Goal: Task Accomplishment & Management: Use online tool/utility

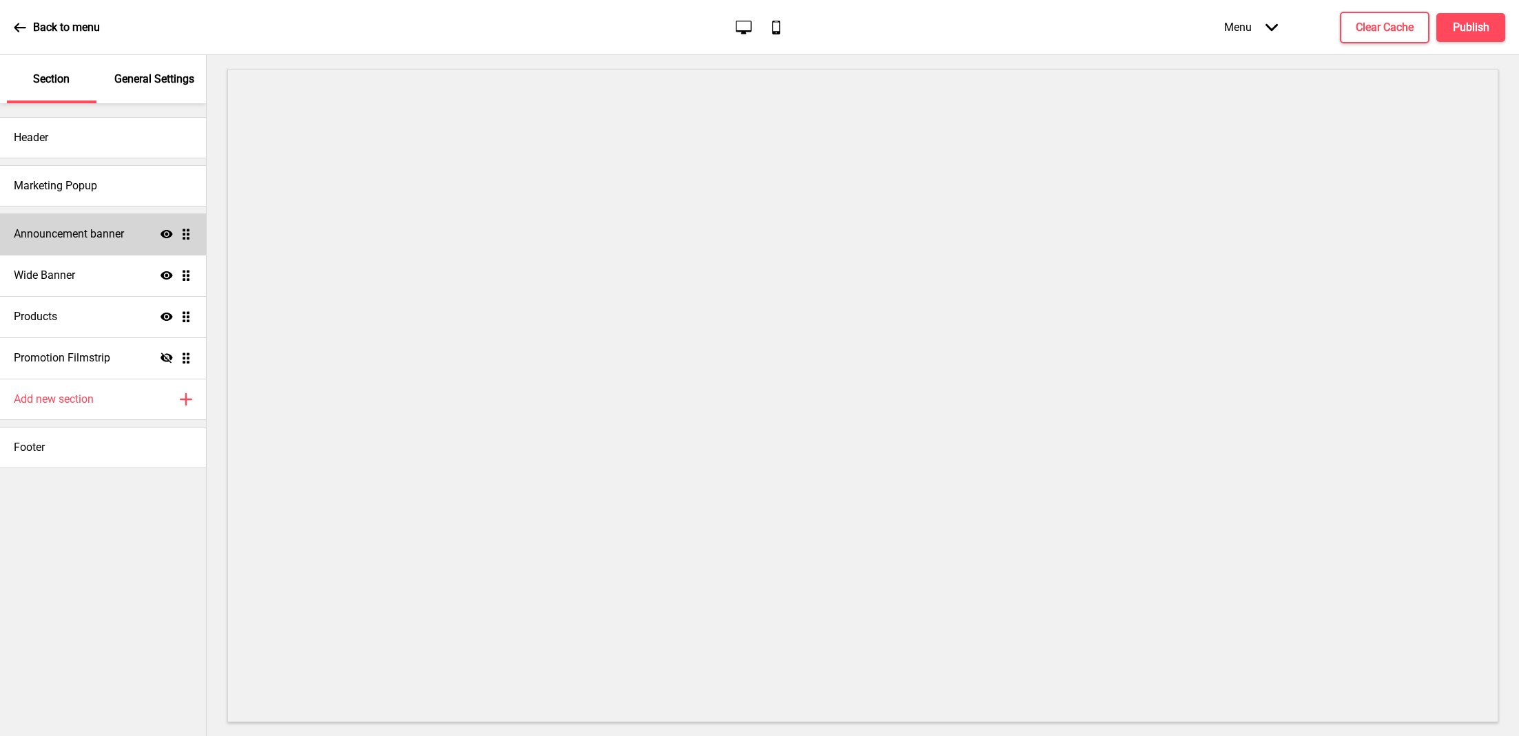
click at [117, 225] on div "Announcement banner Show Drag" at bounding box center [103, 233] width 206 height 41
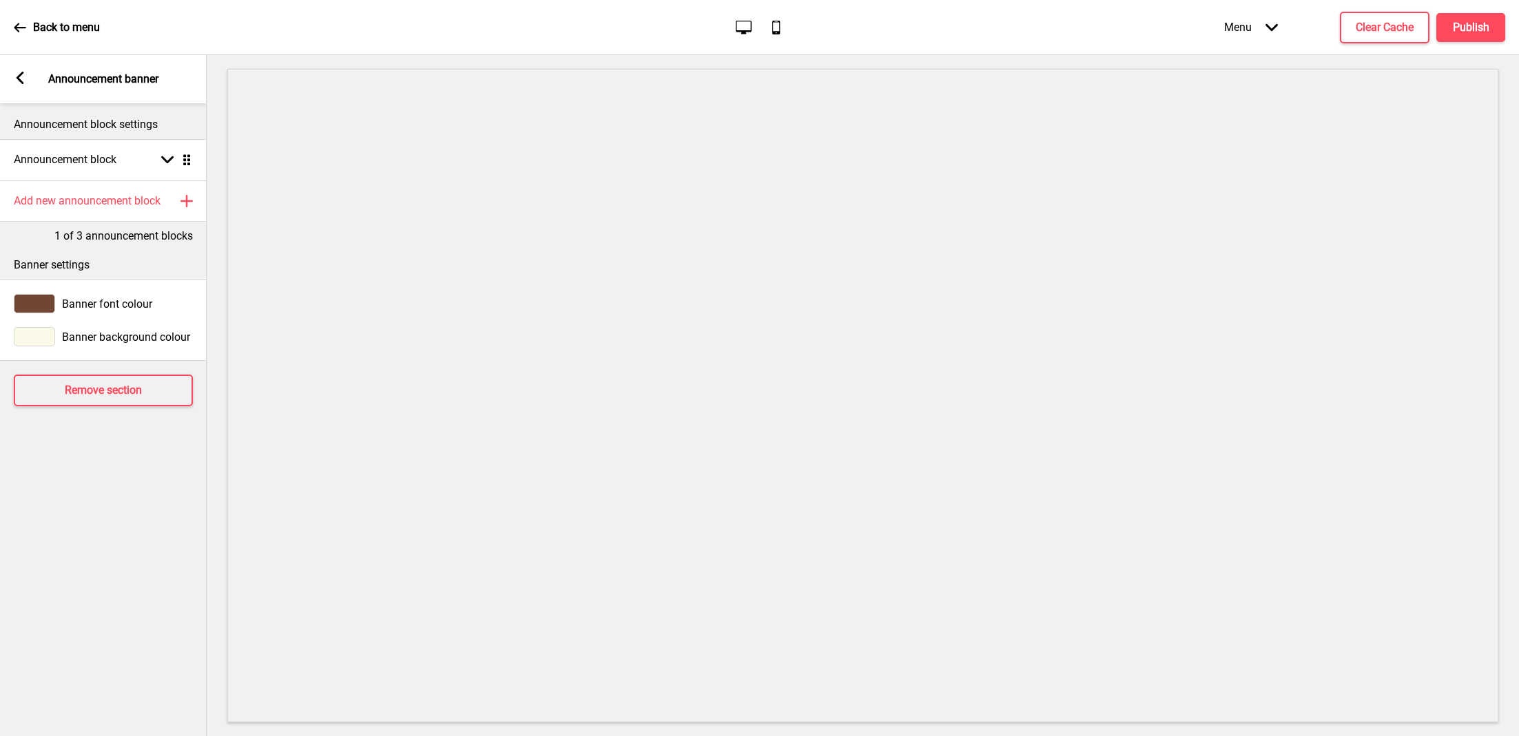
click at [12, 28] on div "Back to menu Desktop Mobile Menu Arrow down Product Page Store Information Chec…" at bounding box center [759, 27] width 1519 height 55
click at [17, 28] on icon at bounding box center [20, 27] width 12 height 12
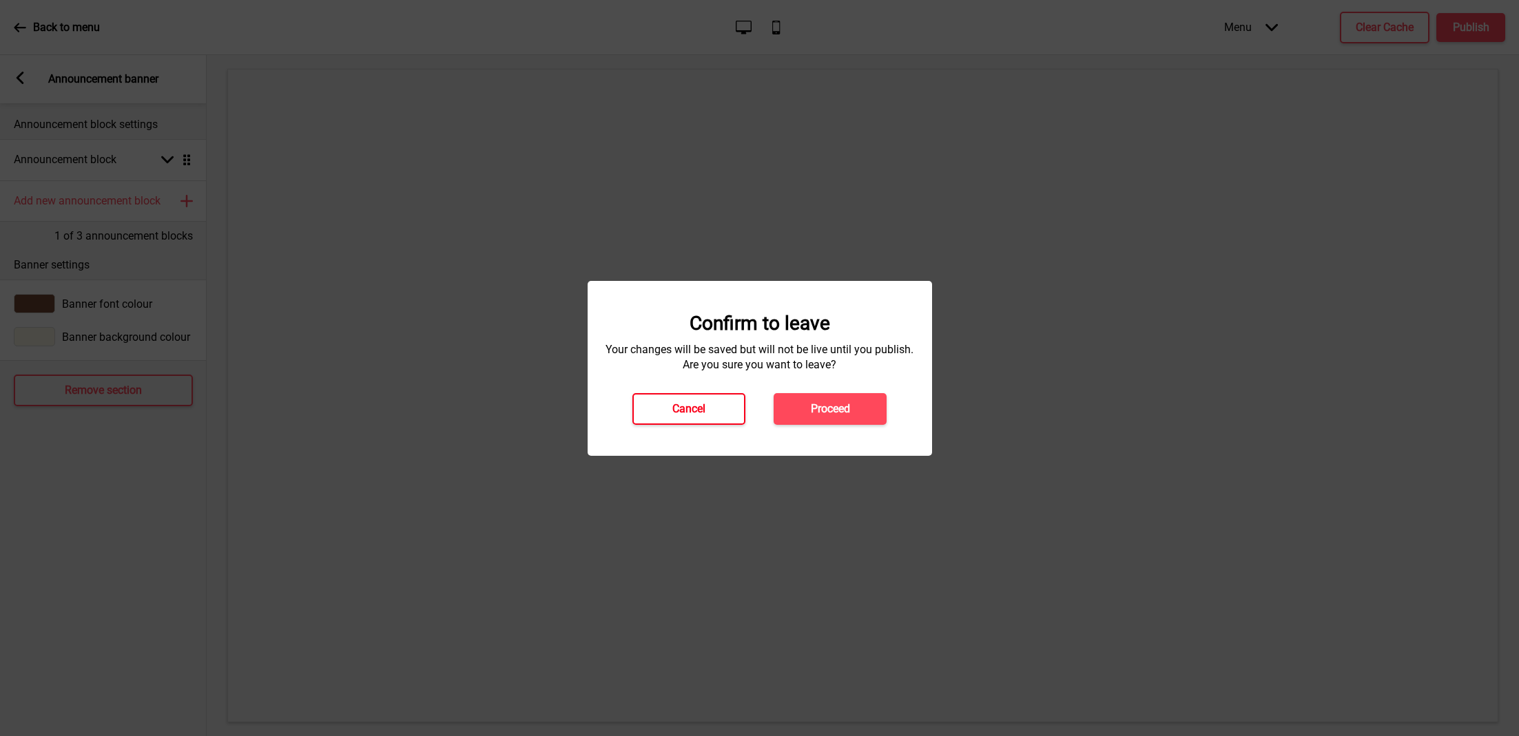
click at [670, 412] on button "Cancel" at bounding box center [688, 409] width 113 height 32
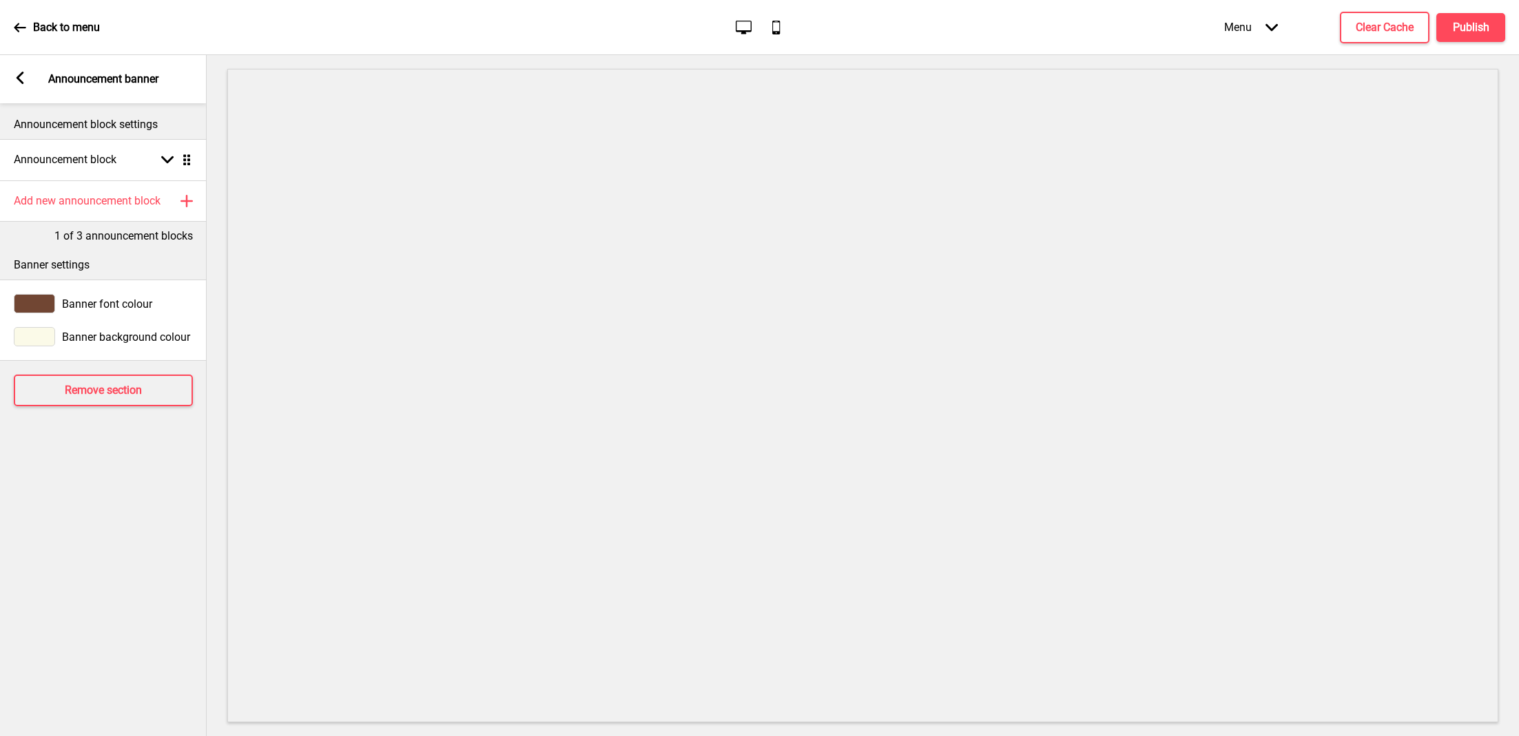
click at [20, 79] on icon at bounding box center [21, 78] width 8 height 12
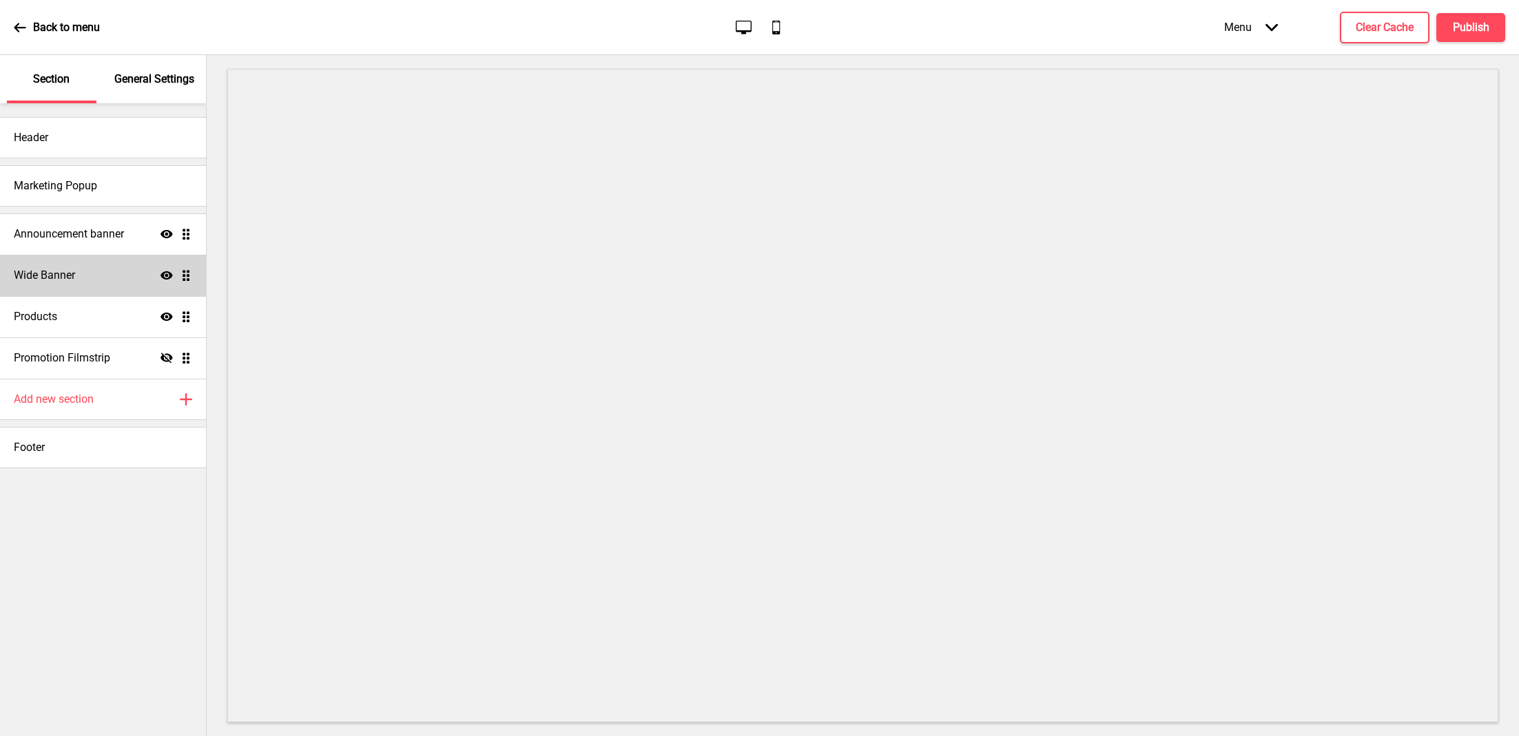
click at [125, 269] on div "Wide Banner Show Drag" at bounding box center [103, 275] width 206 height 41
select select "large"
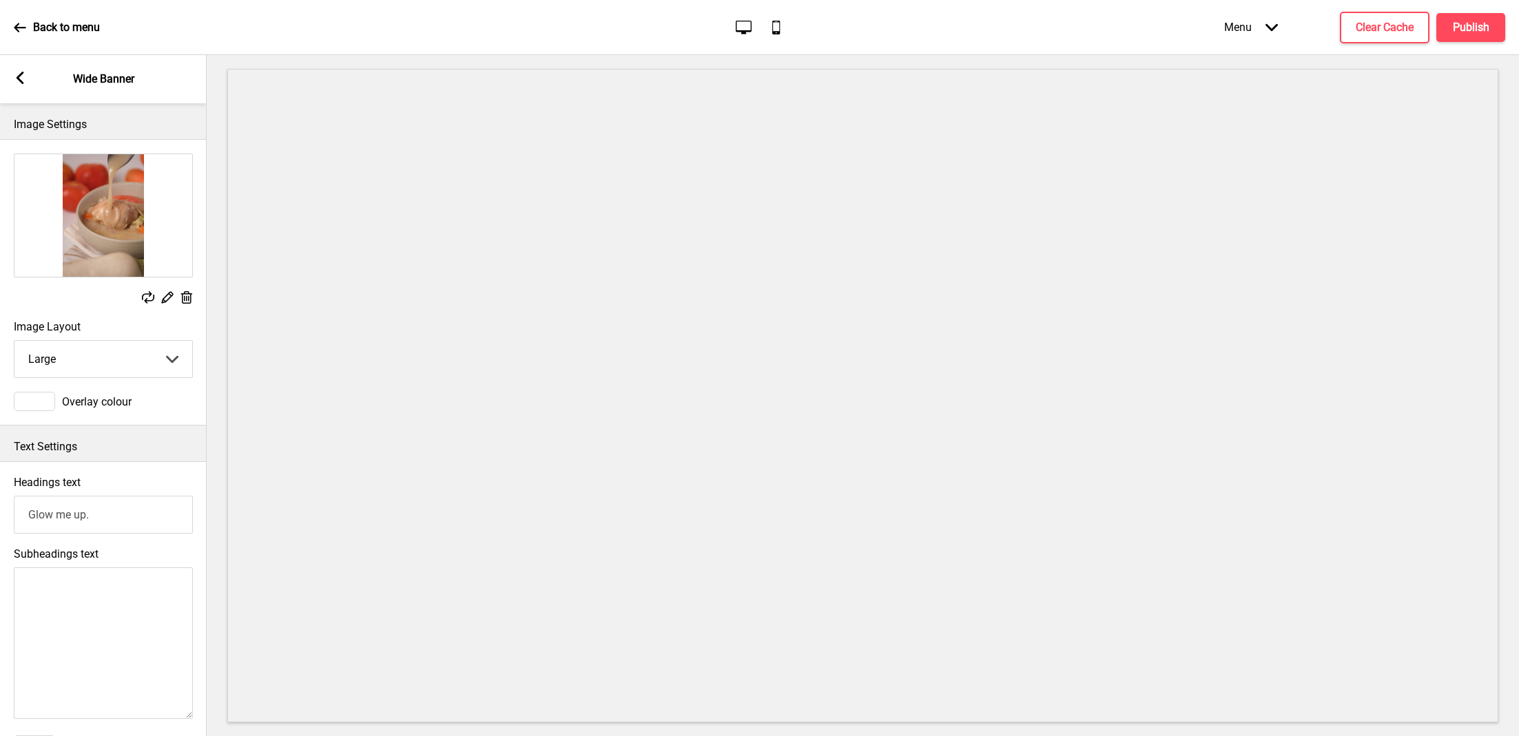
click at [19, 72] on rect at bounding box center [20, 78] width 12 height 12
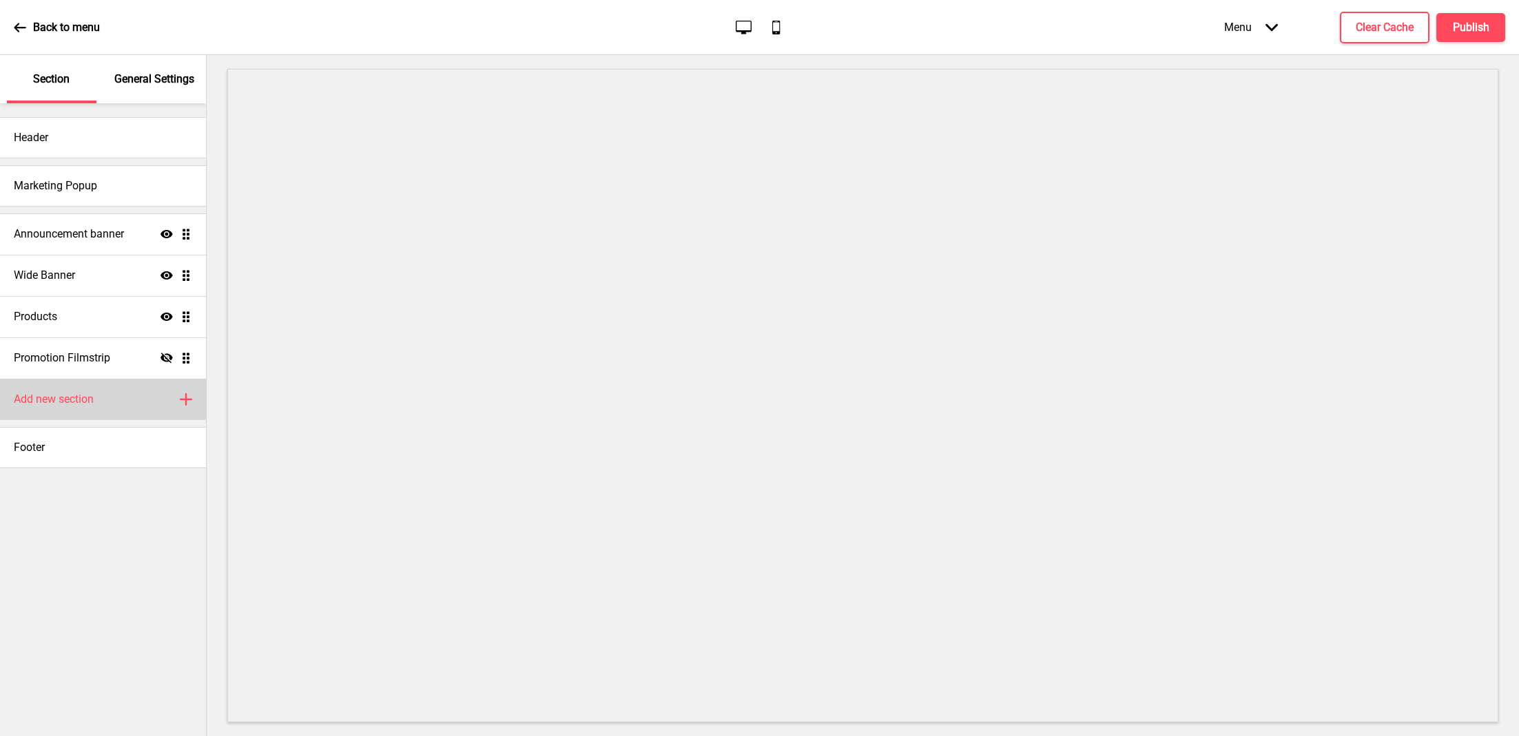
click at [93, 399] on h4 "Add new section" at bounding box center [54, 399] width 80 height 15
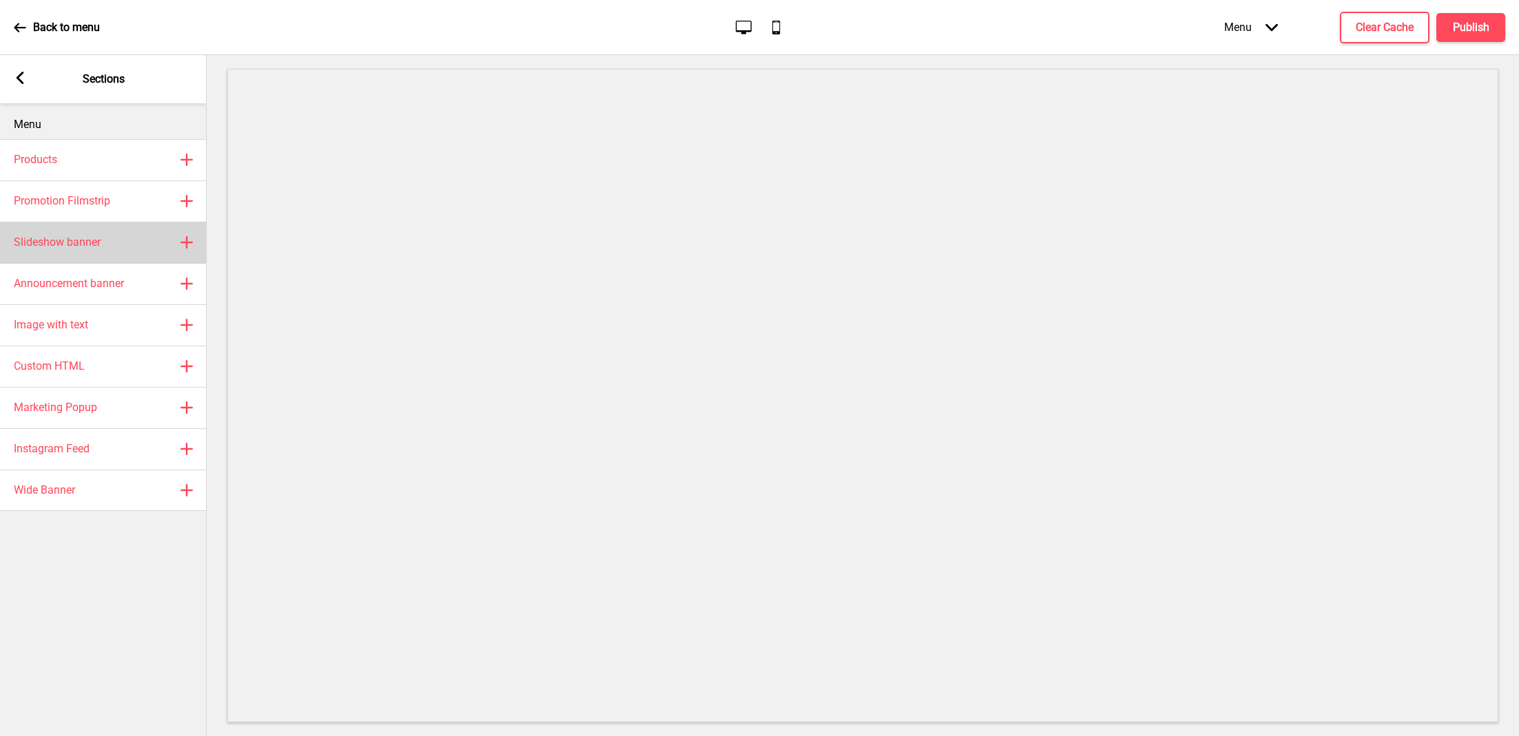
click at [108, 238] on div "Slideshow banner Plus" at bounding box center [103, 242] width 207 height 41
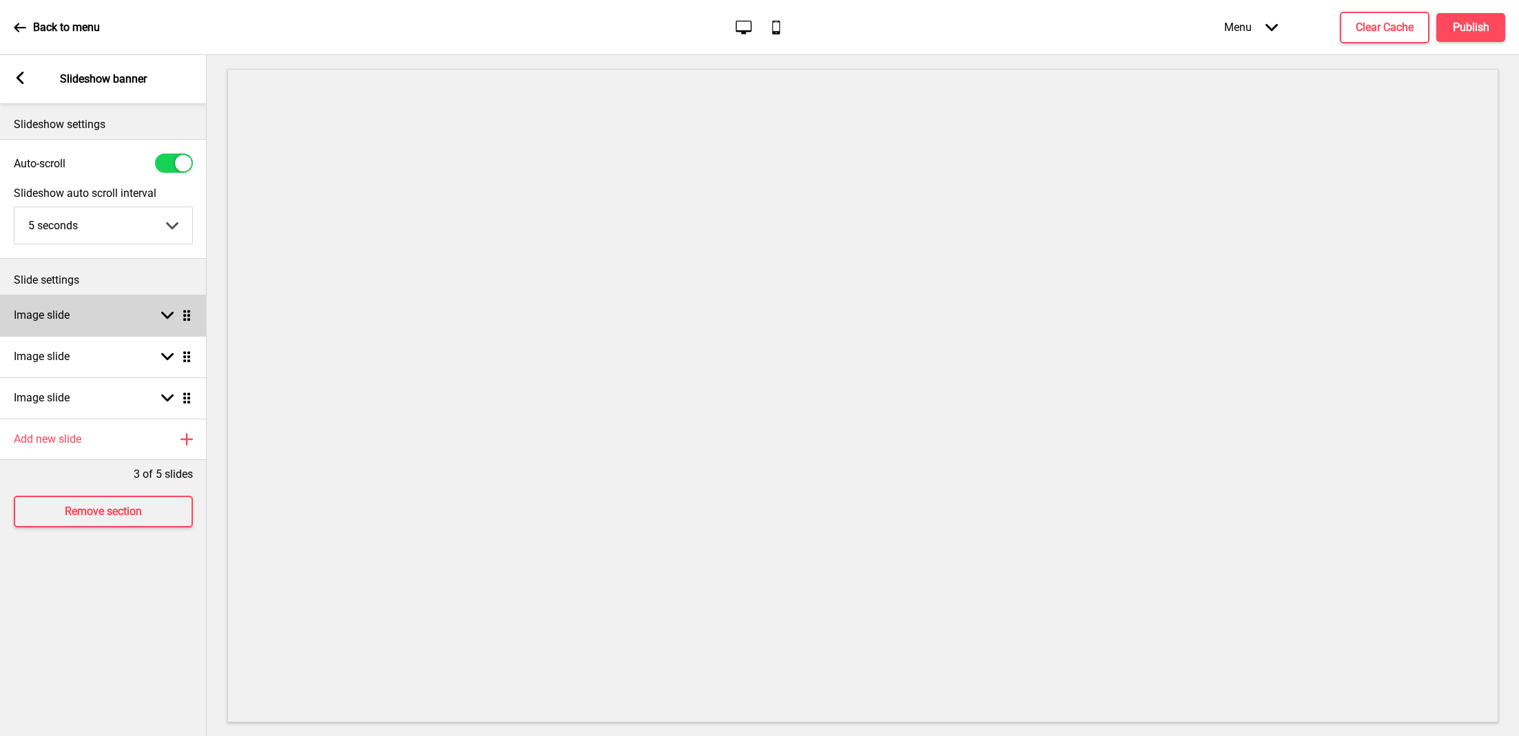
click at [114, 312] on div "Image slide Arrow down Drag" at bounding box center [103, 315] width 207 height 41
select select "right"
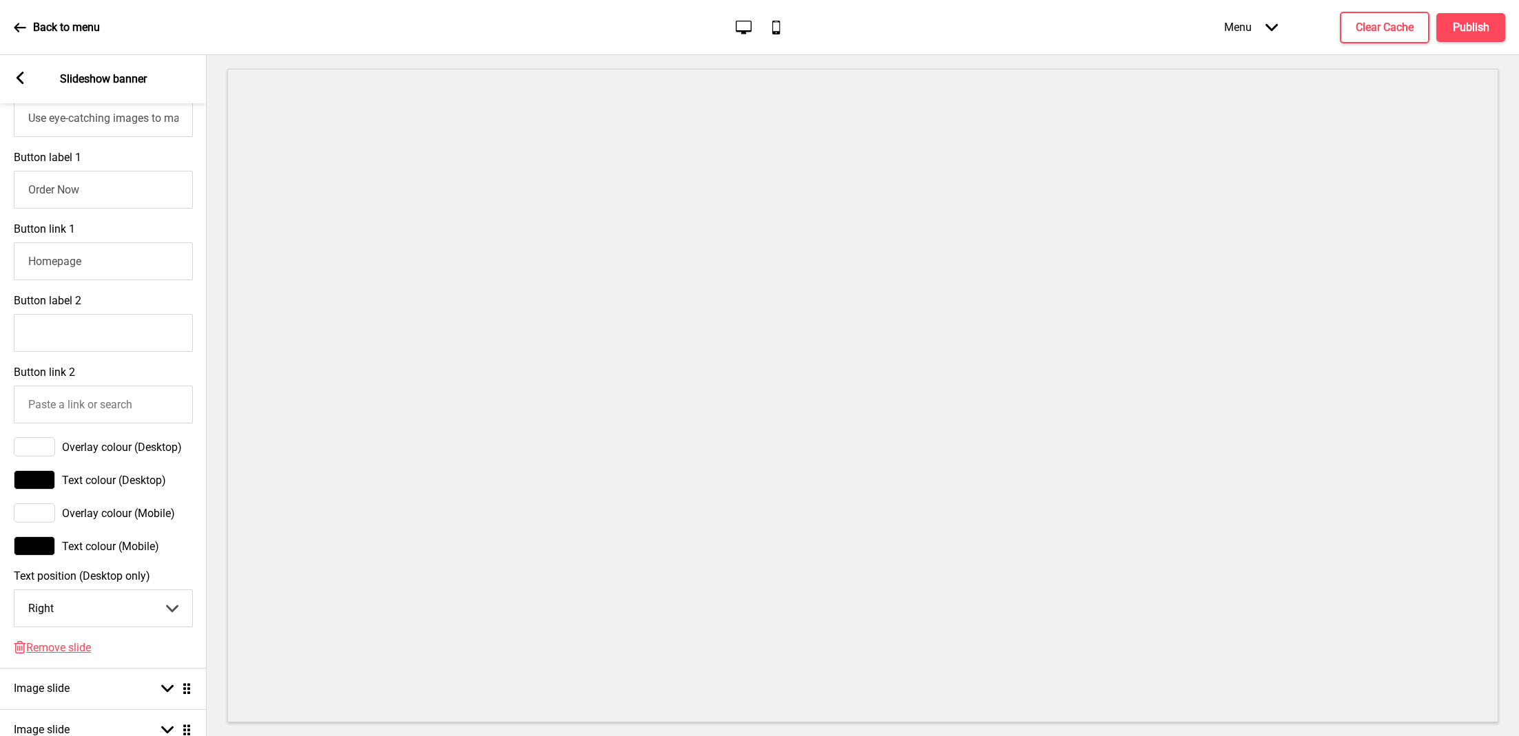
scroll to position [729, 0]
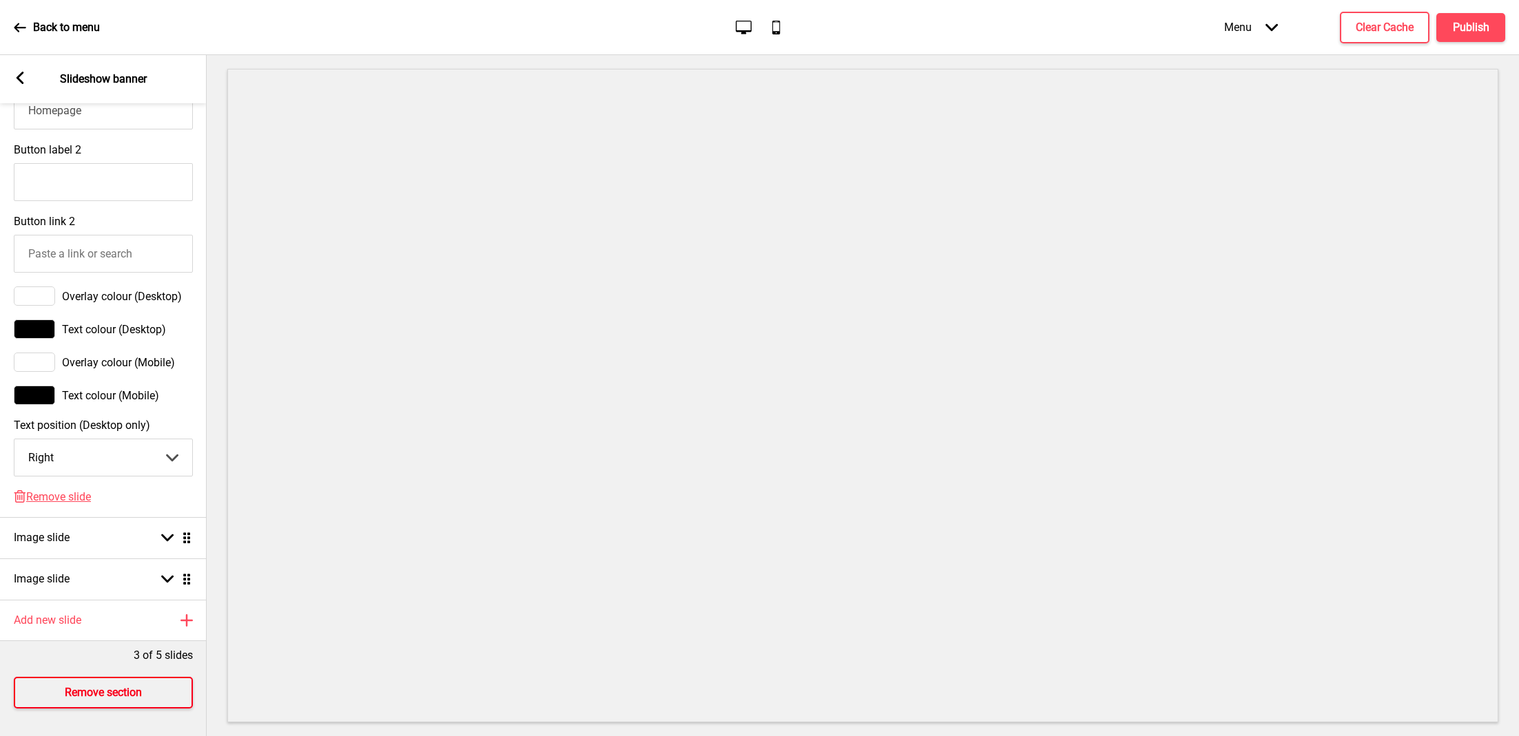
click at [97, 685] on h4 "Remove section" at bounding box center [103, 692] width 77 height 15
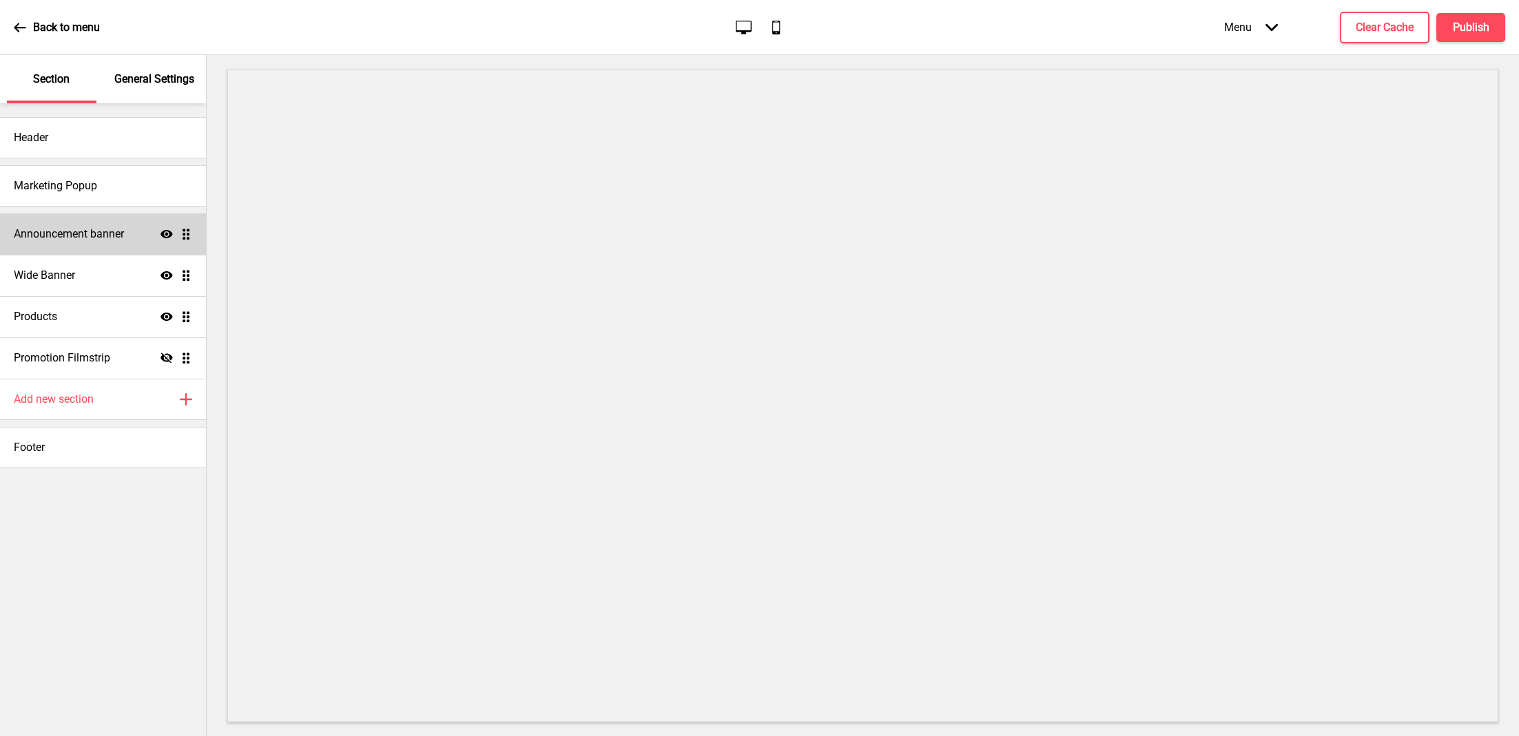
click at [119, 232] on h4 "Announcement banner" at bounding box center [69, 234] width 110 height 15
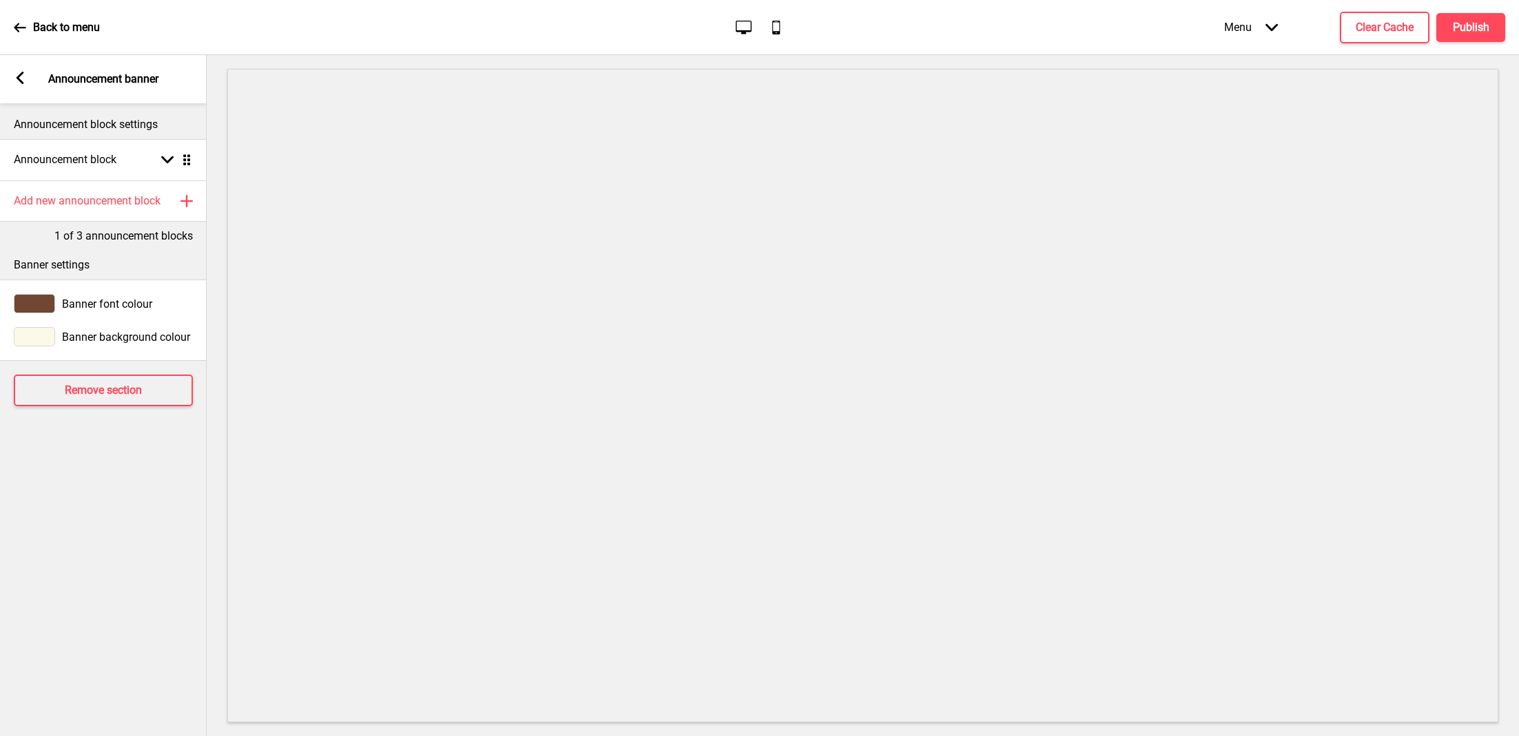
click at [24, 73] on rect at bounding box center [20, 78] width 12 height 12
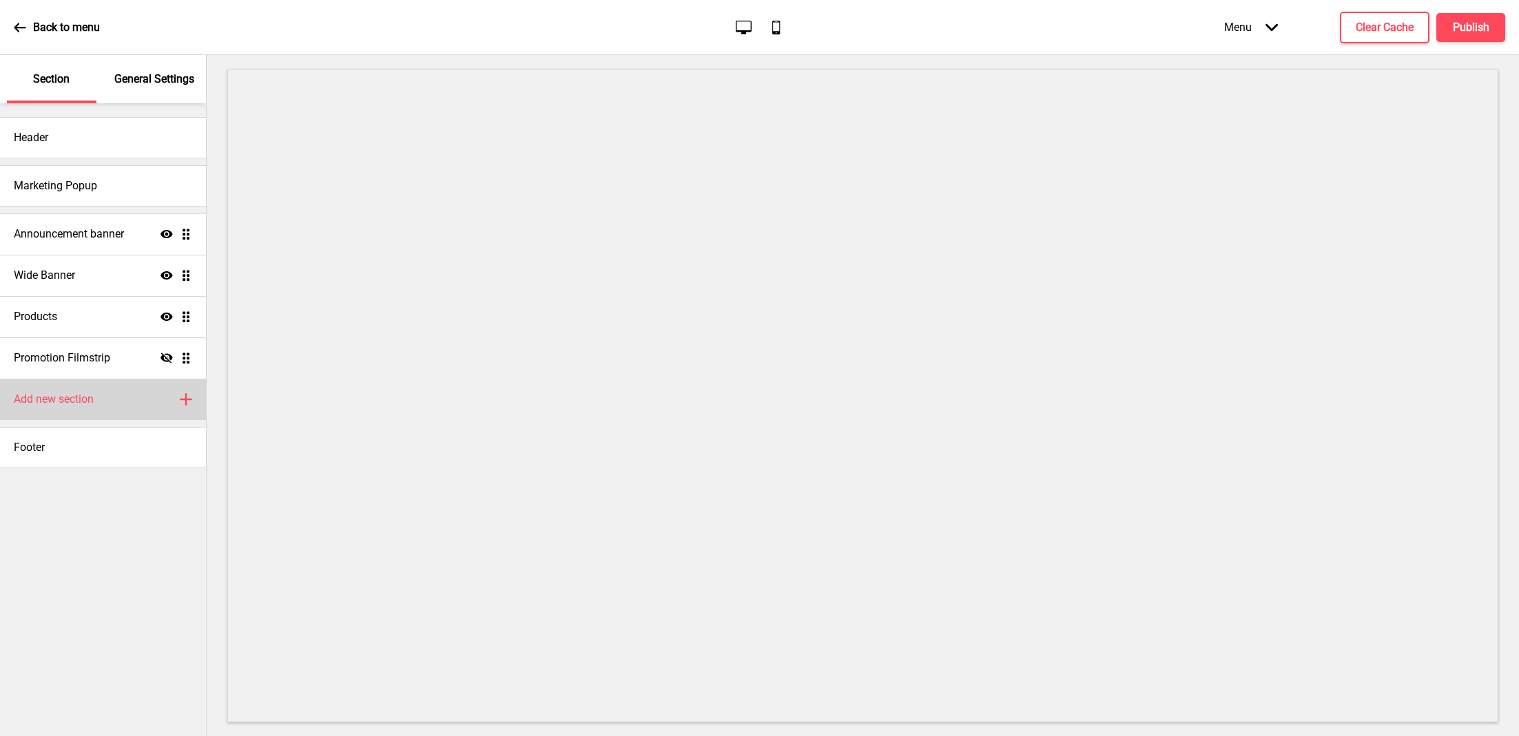
click at [109, 408] on div "Add new section Plus" at bounding box center [103, 399] width 206 height 41
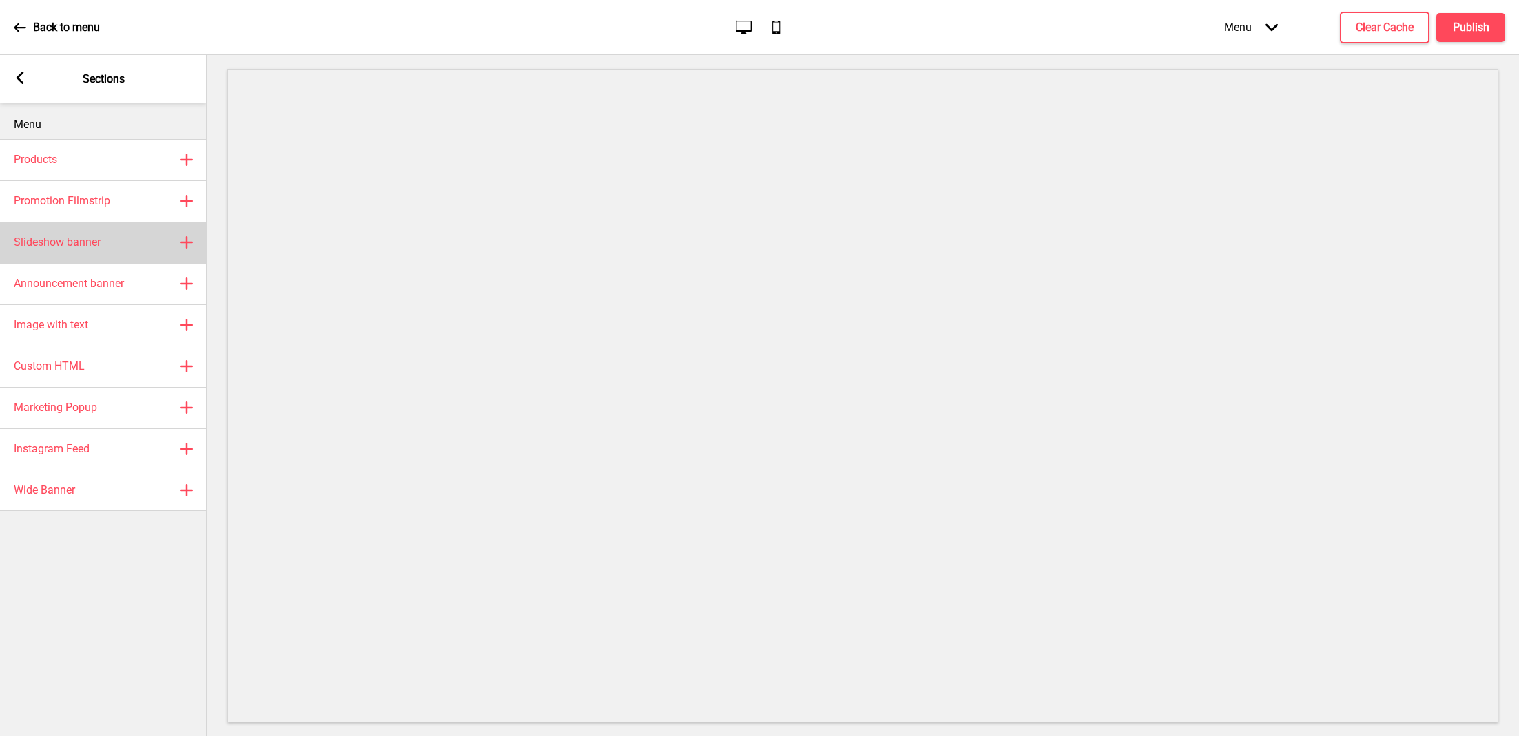
click at [123, 260] on div "Slideshow banner Plus" at bounding box center [103, 242] width 207 height 41
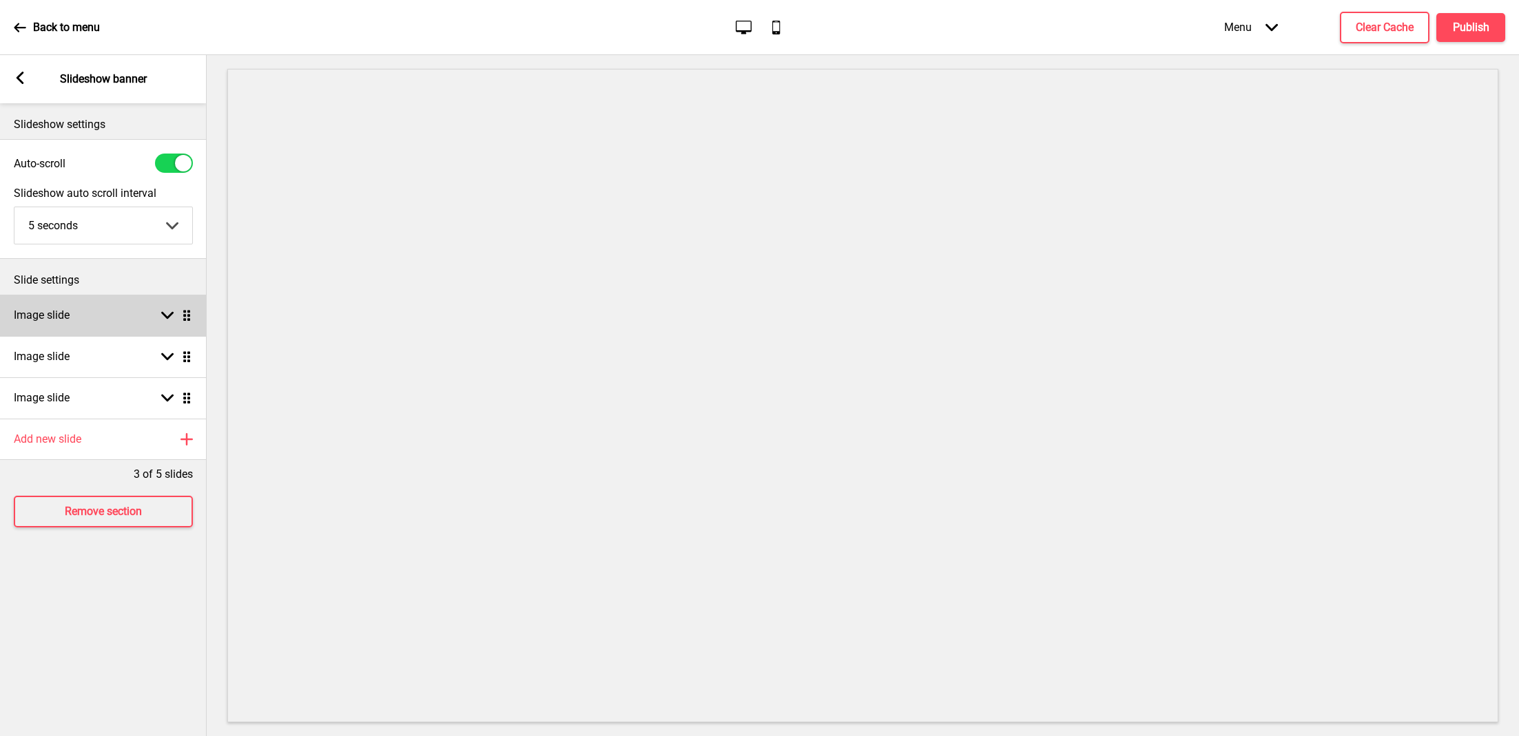
click at [169, 317] on icon at bounding box center [167, 316] width 12 height 8
select select "right"
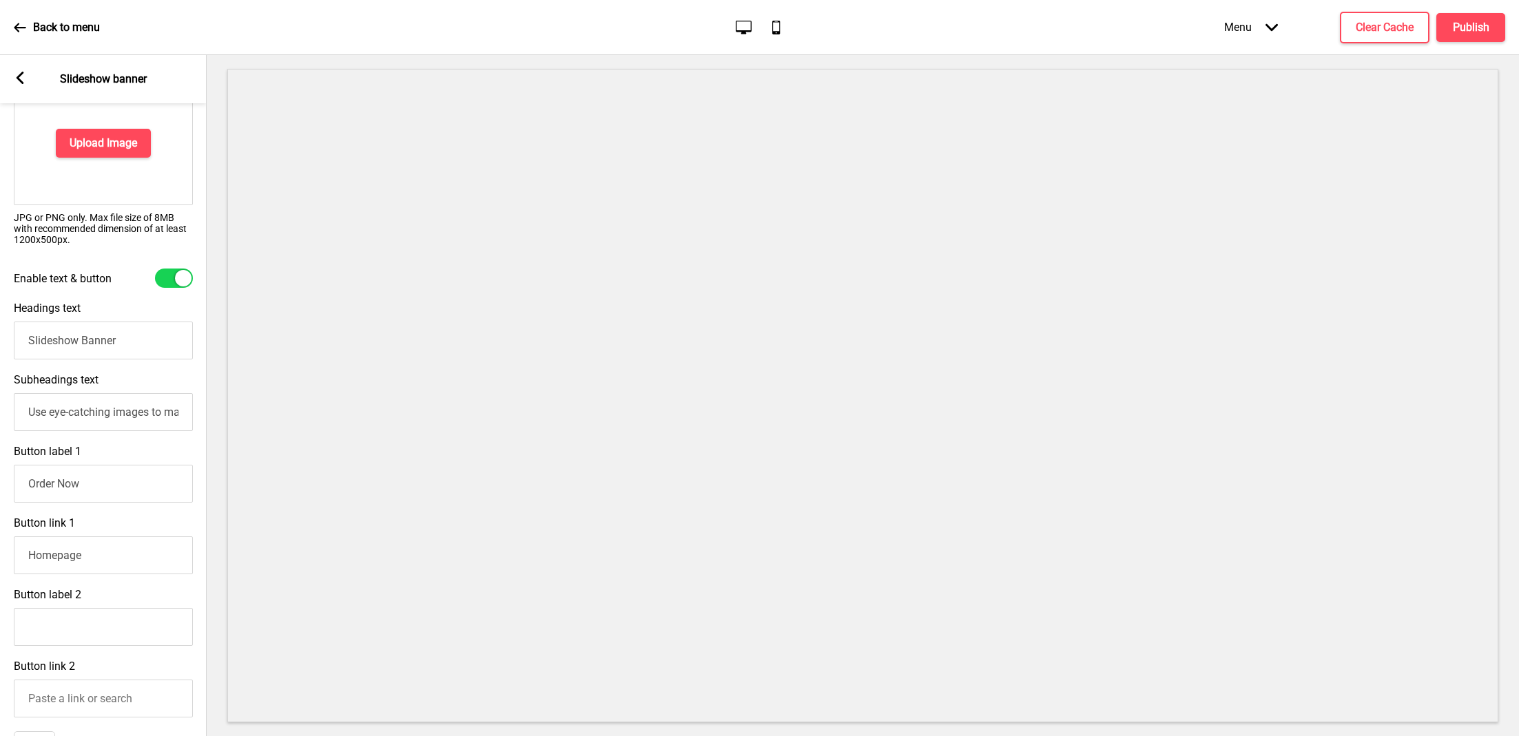
scroll to position [273, 0]
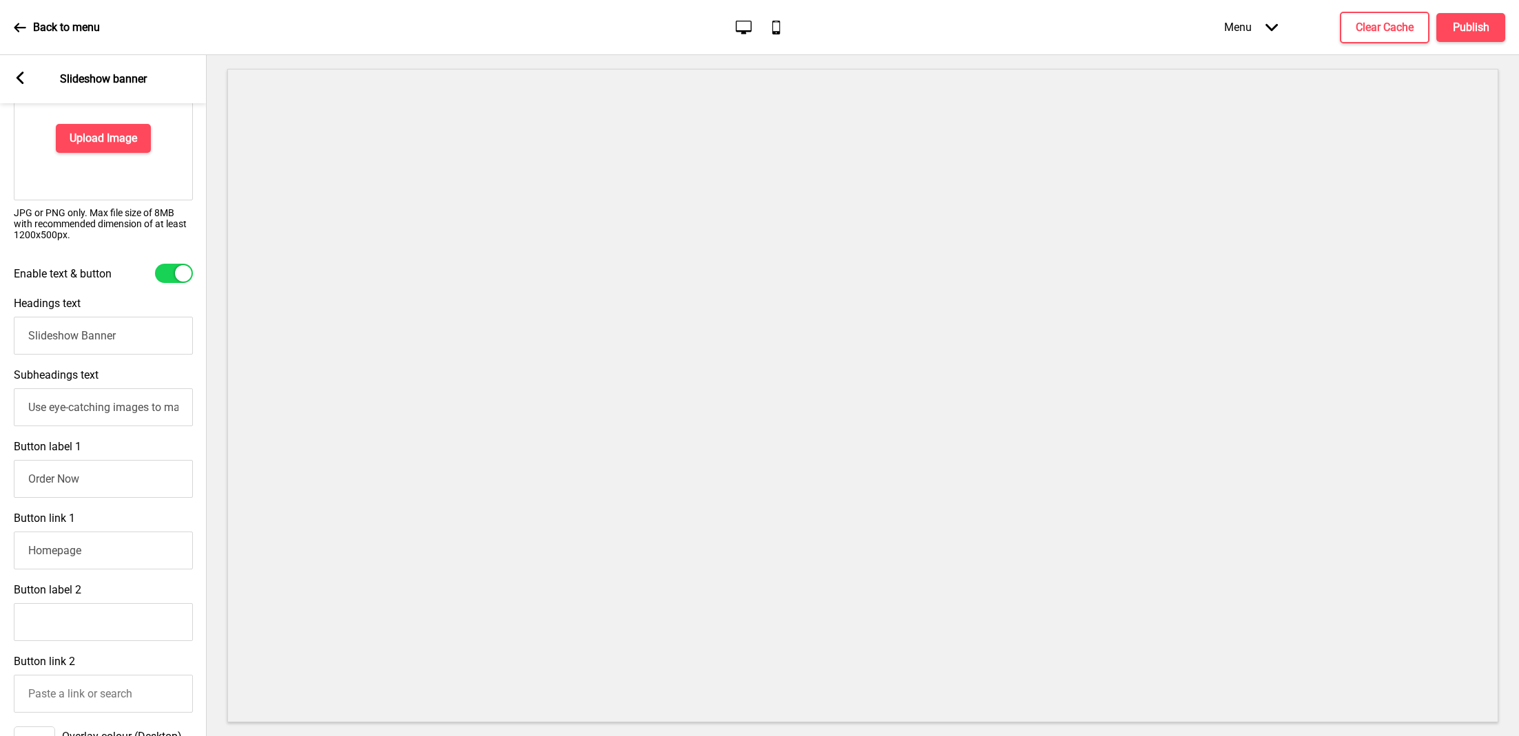
click at [116, 345] on input "Slideshow Banner" at bounding box center [103, 336] width 179 height 38
click at [15, 75] on rect at bounding box center [20, 78] width 12 height 12
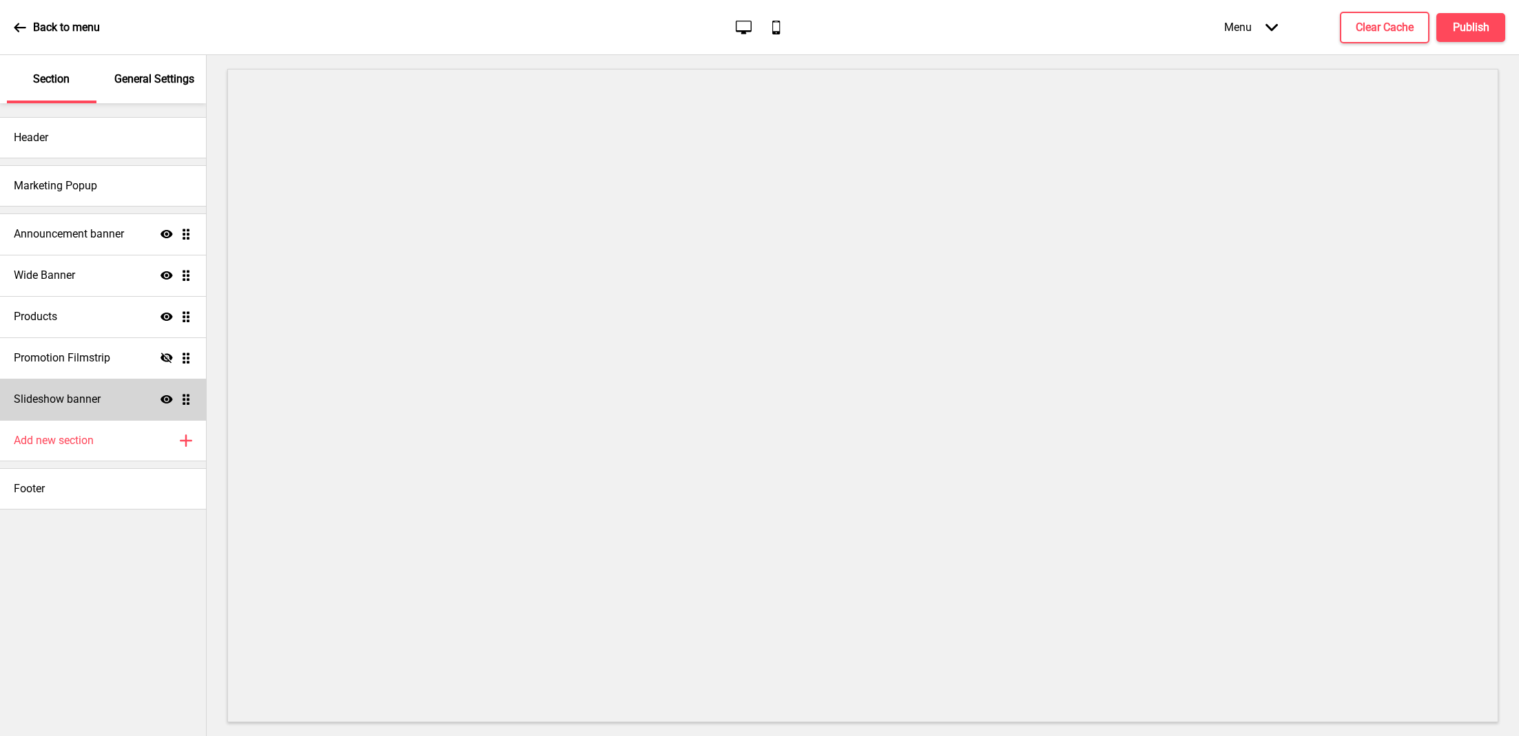
click at [167, 398] on icon at bounding box center [166, 399] width 12 height 8
click at [107, 231] on h4 "Announcement banner" at bounding box center [69, 234] width 110 height 15
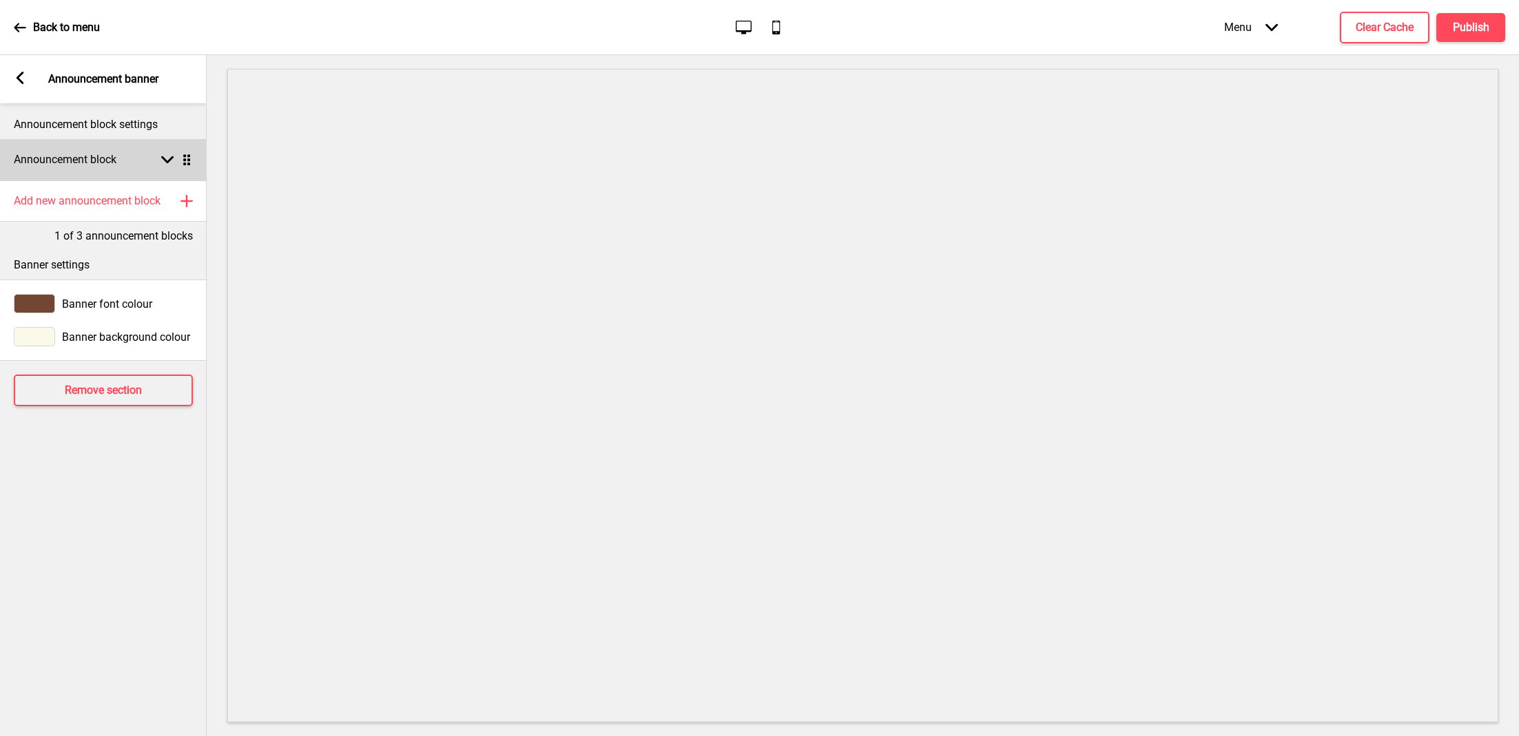
click at [166, 158] on rect at bounding box center [167, 160] width 12 height 12
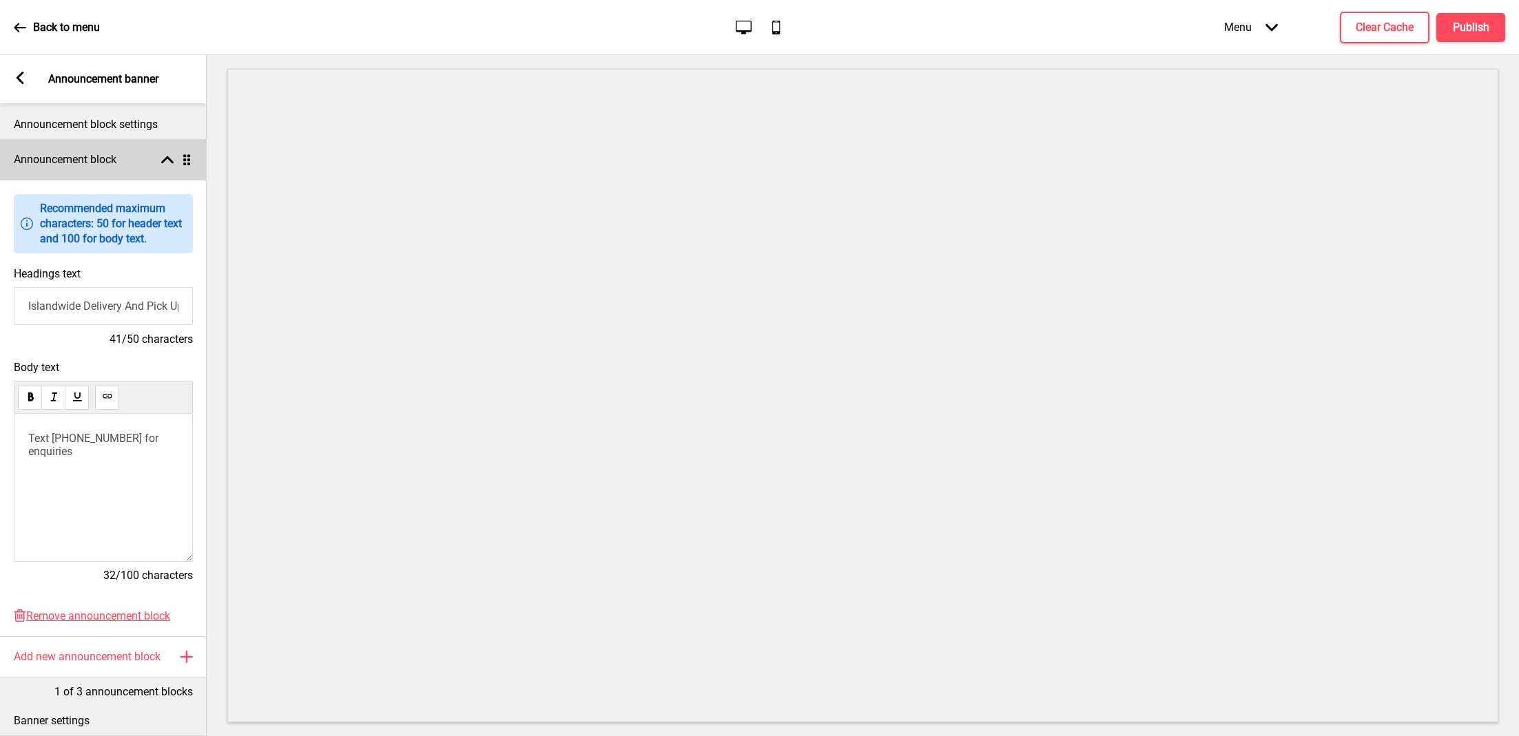
click at [166, 158] on icon at bounding box center [167, 160] width 12 height 8
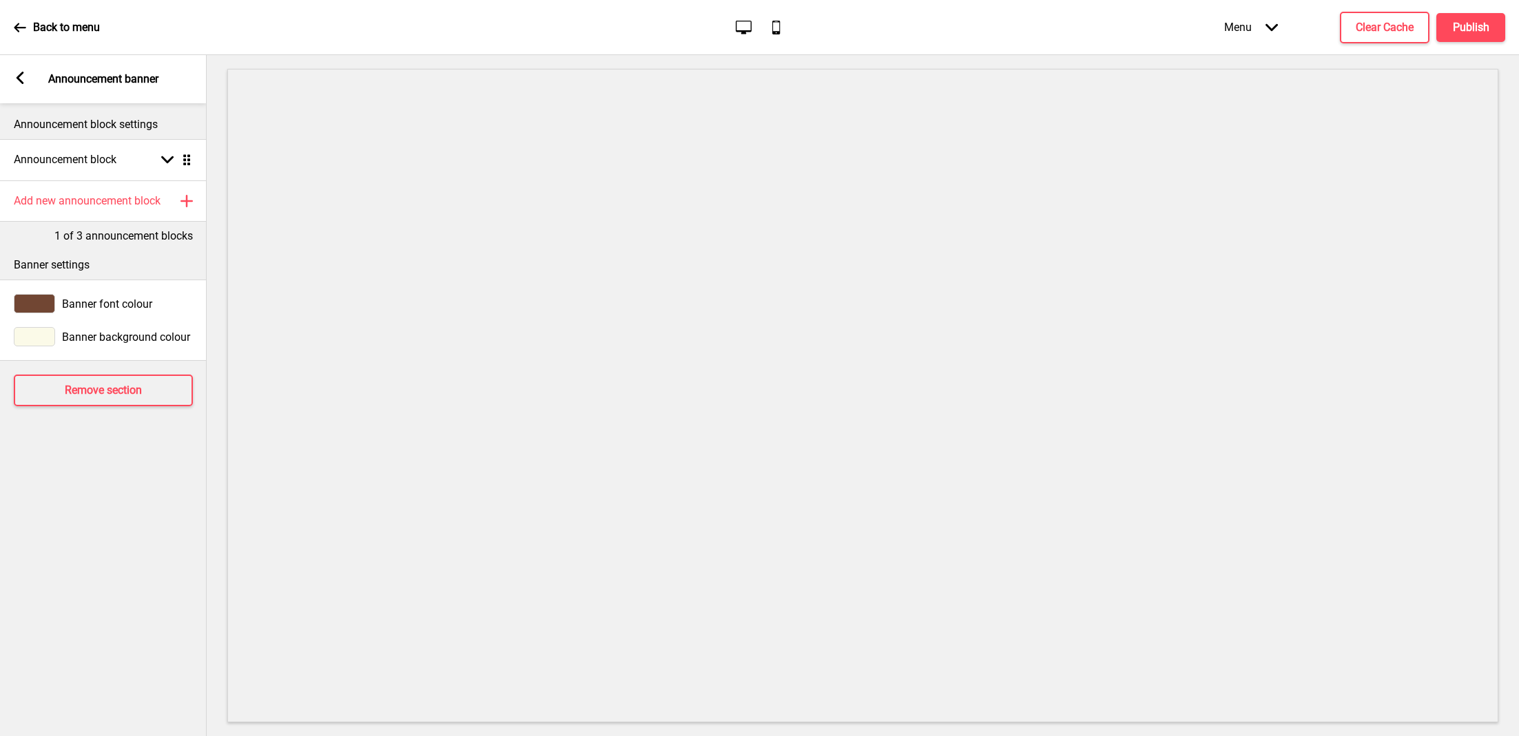
click at [23, 79] on rect at bounding box center [20, 78] width 12 height 12
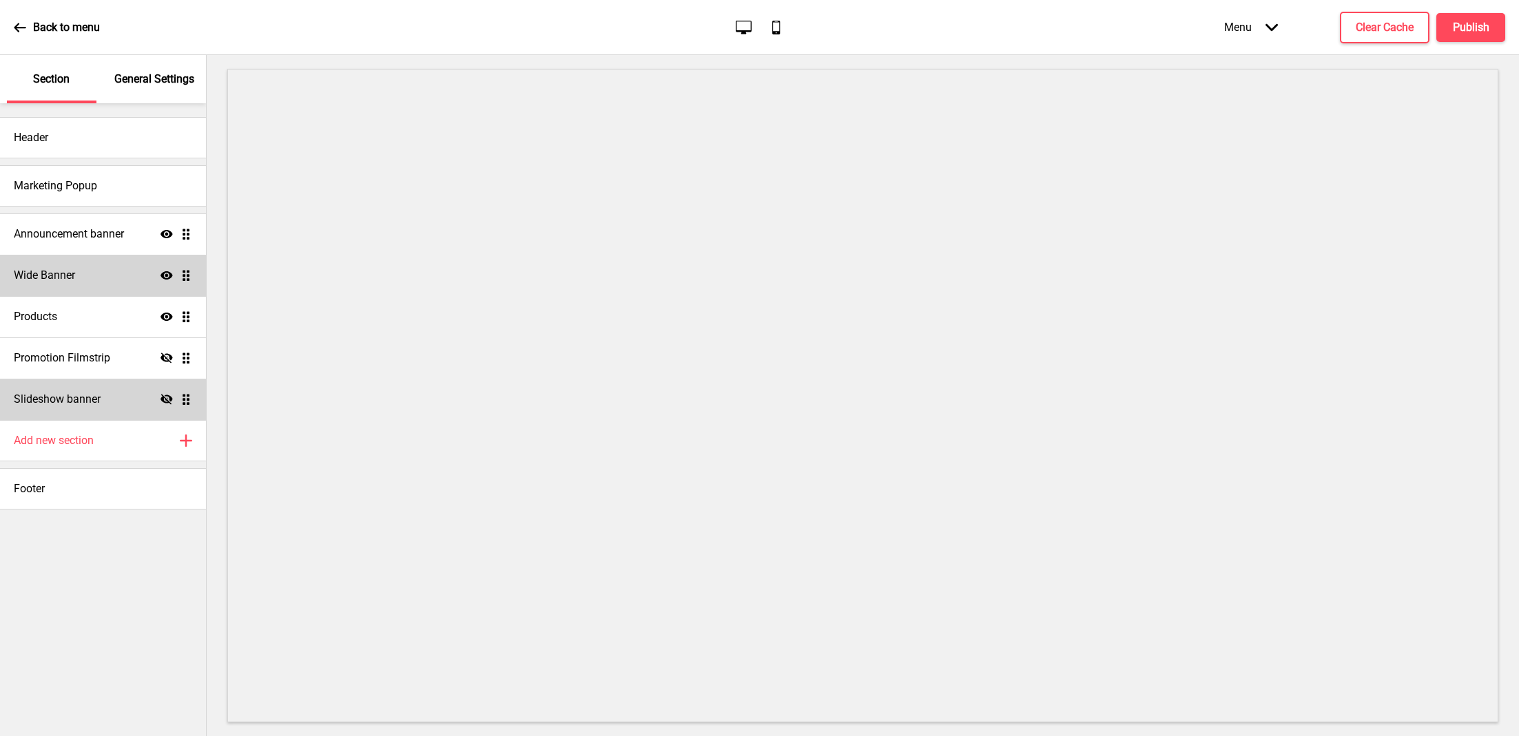
click at [95, 284] on div "Wide Banner Show Drag" at bounding box center [103, 275] width 206 height 41
select select "large"
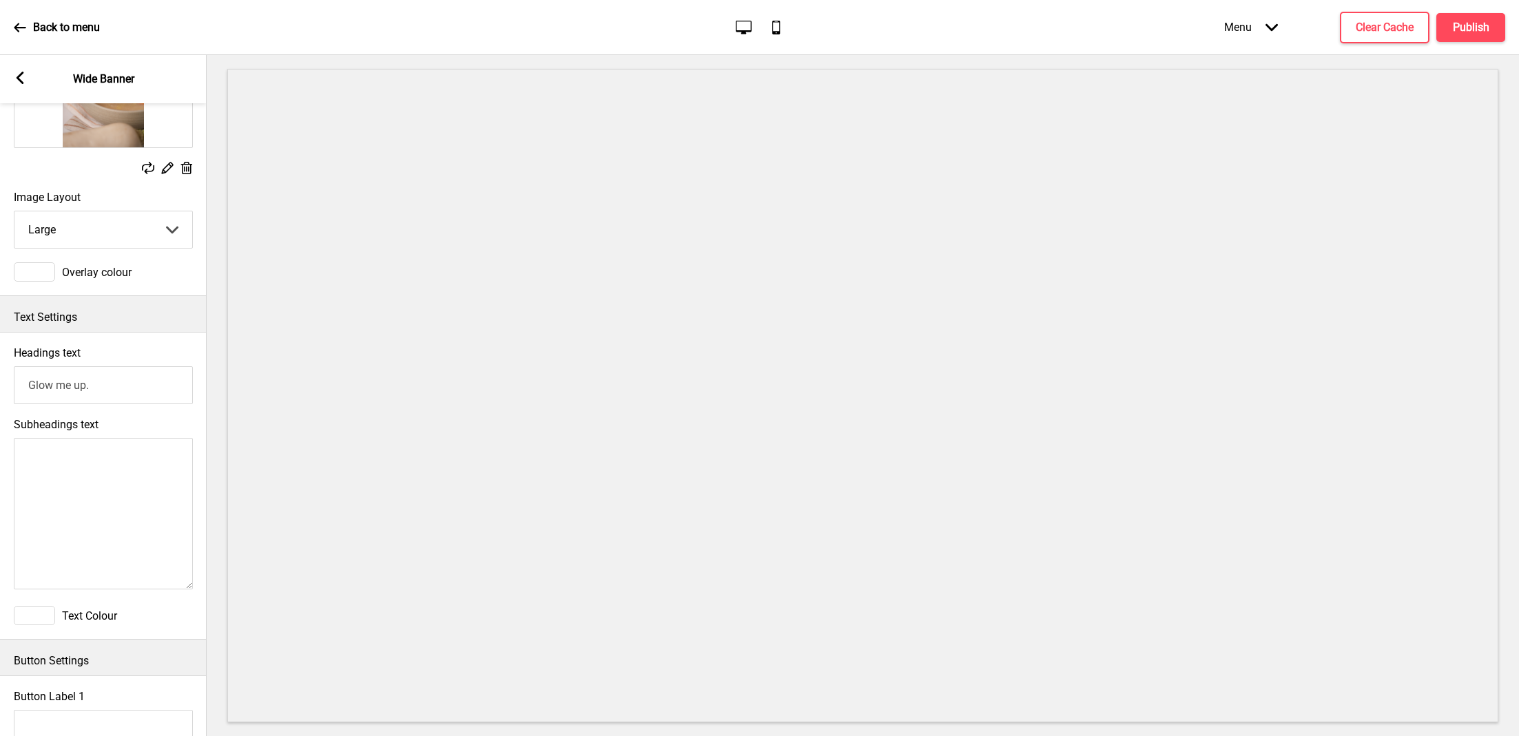
scroll to position [0, 0]
